Goal: Use online tool/utility

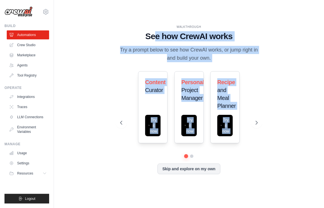
drag, startPoint x: 153, startPoint y: 37, endPoint x: 270, endPoint y: 92, distance: 128.6
click at [269, 92] on div "WALKTHROUGH See how [PERSON_NAME] works Try a prompt below to see how [PERSON_N…" at bounding box center [189, 104] width 252 height 196
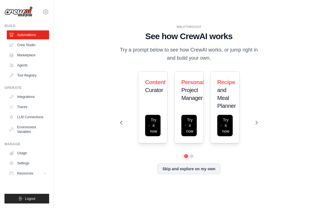
click at [270, 92] on div "WALKTHROUGH See how [PERSON_NAME] works Try a prompt below to see how [PERSON_N…" at bounding box center [189, 104] width 252 height 196
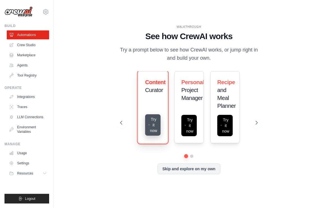
click at [158, 121] on button "Try it now" at bounding box center [152, 124] width 15 height 21
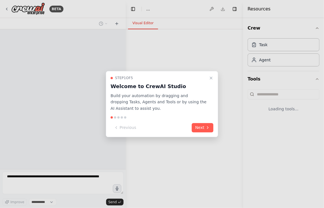
select select "****"
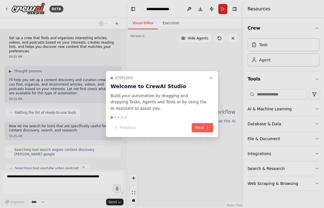
scroll to position [13, 0]
